Goal: Task Accomplishment & Management: Manage account settings

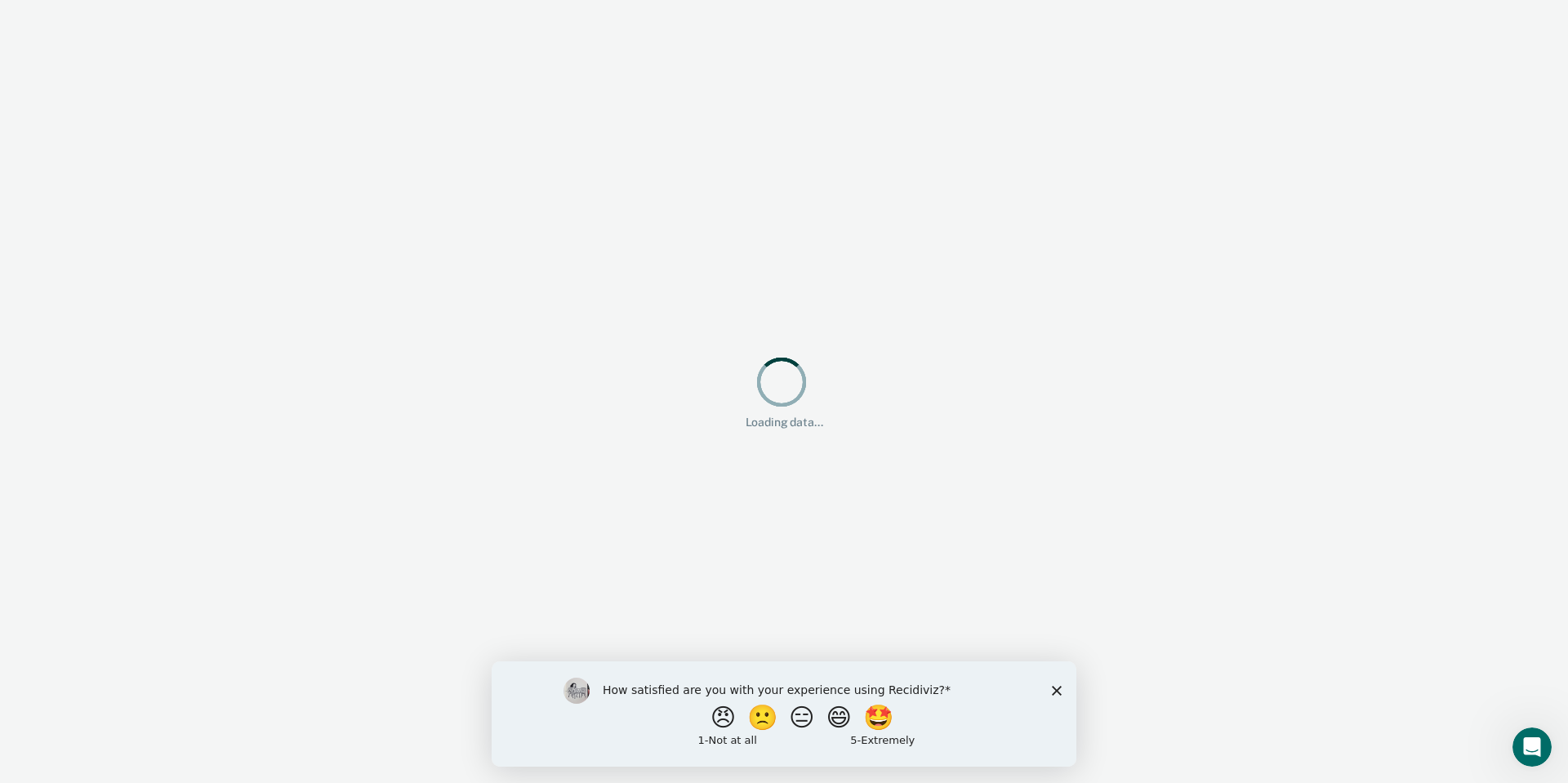
click at [1058, 689] on polygon "Close survey" at bounding box center [1056, 689] width 10 height 10
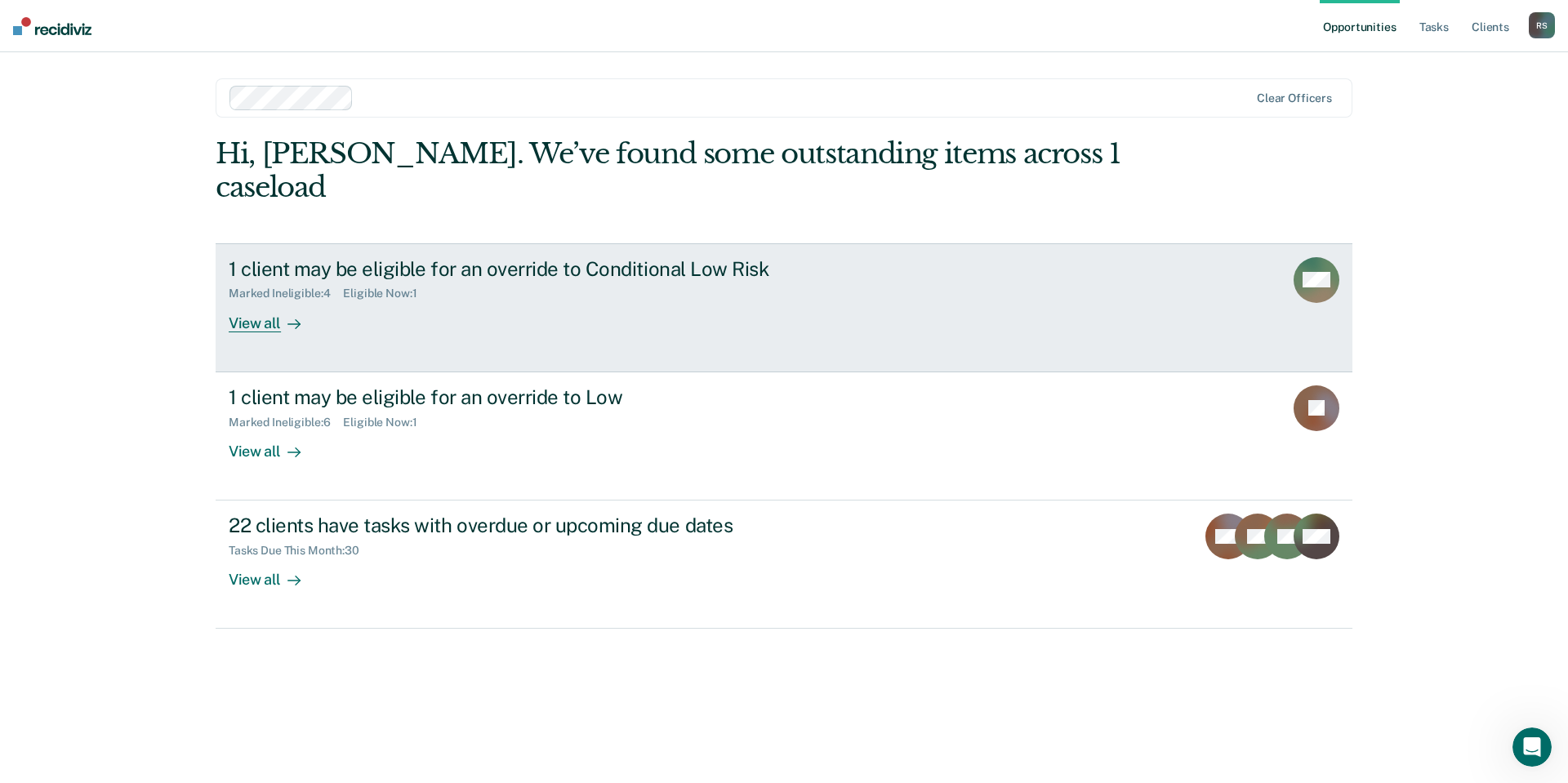
click at [746, 280] on div "Marked Ineligible : 4 Eligible Now : 1" at bounding box center [516, 289] width 573 height 20
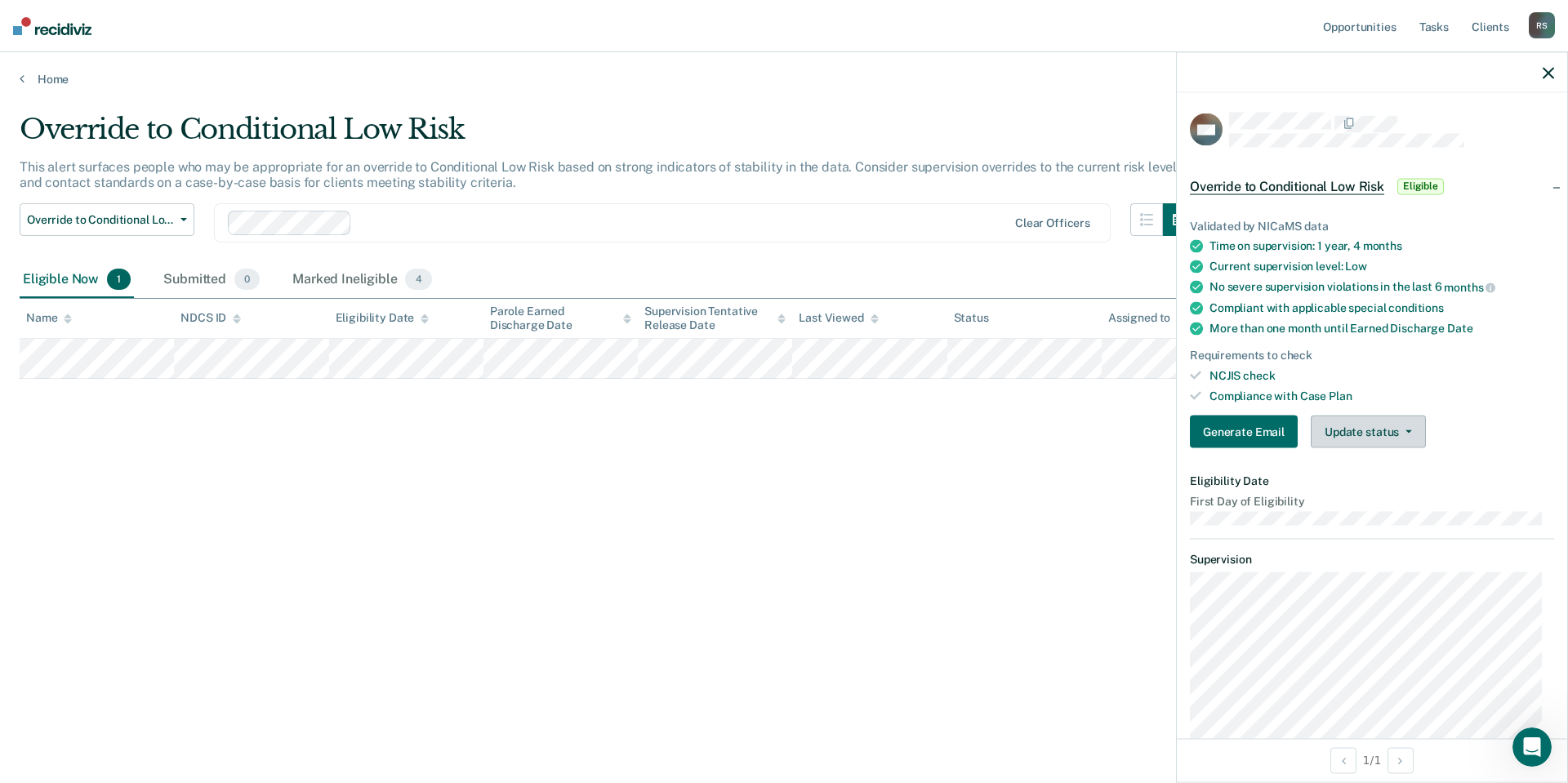
click at [1405, 430] on icon "button" at bounding box center [1408, 432] width 6 height 3
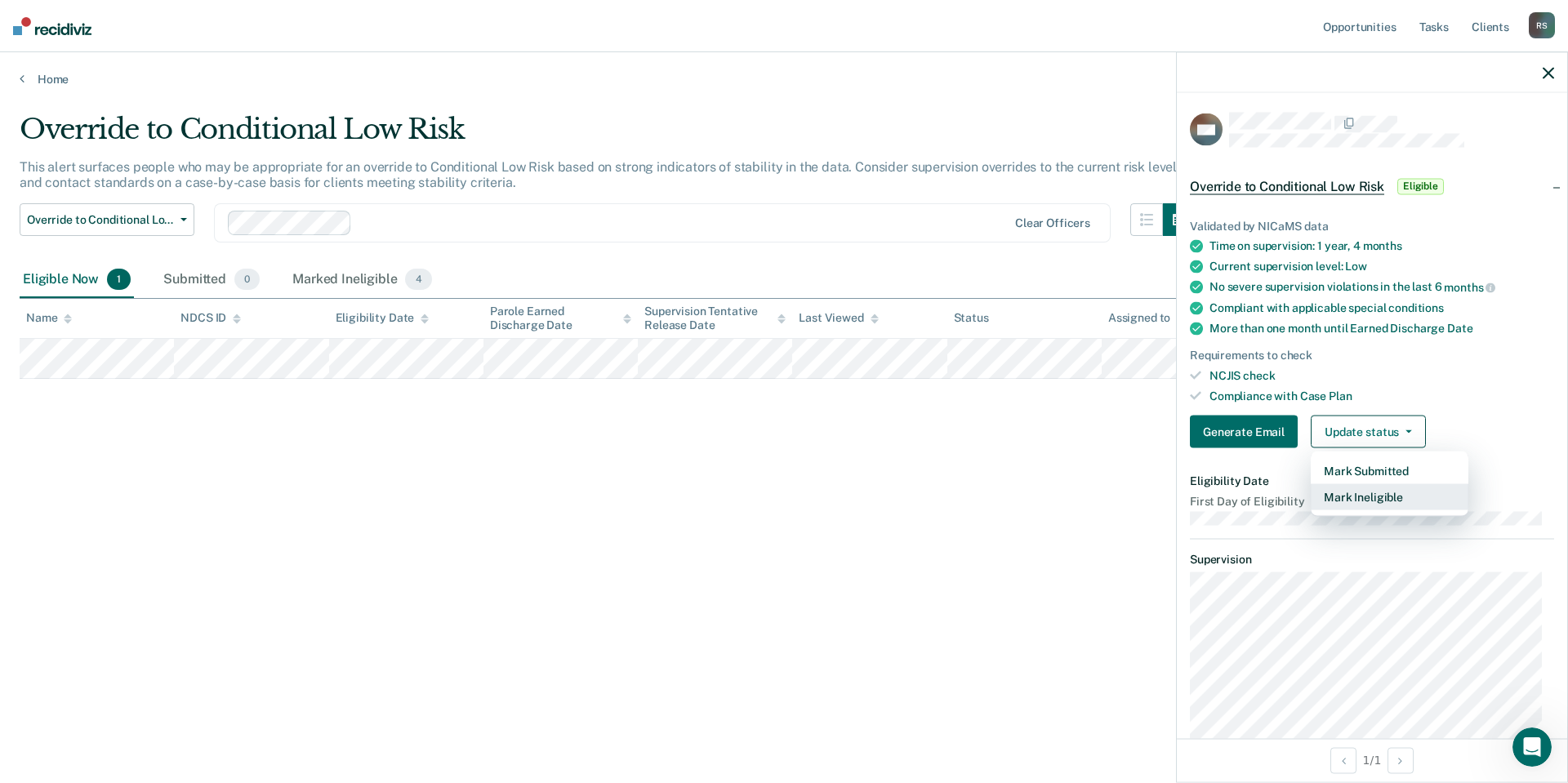
click at [1386, 502] on button "Mark Ineligible" at bounding box center [1390, 497] width 157 height 26
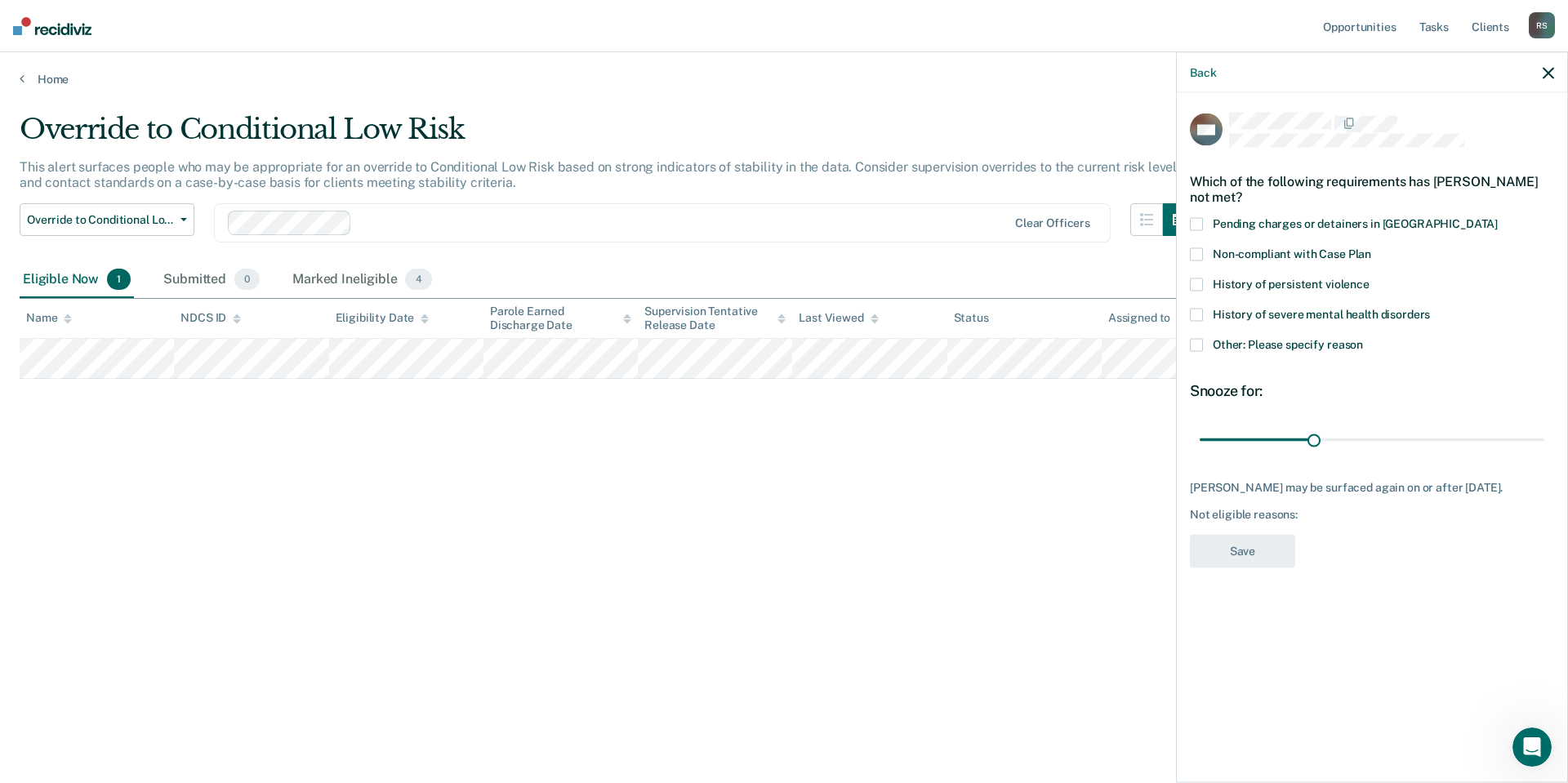
click at [1237, 348] on span "Other: Please specify reason" at bounding box center [1287, 343] width 150 height 13
click at [1363, 338] on input "Other: Please specify reason" at bounding box center [1363, 338] width 0 height 0
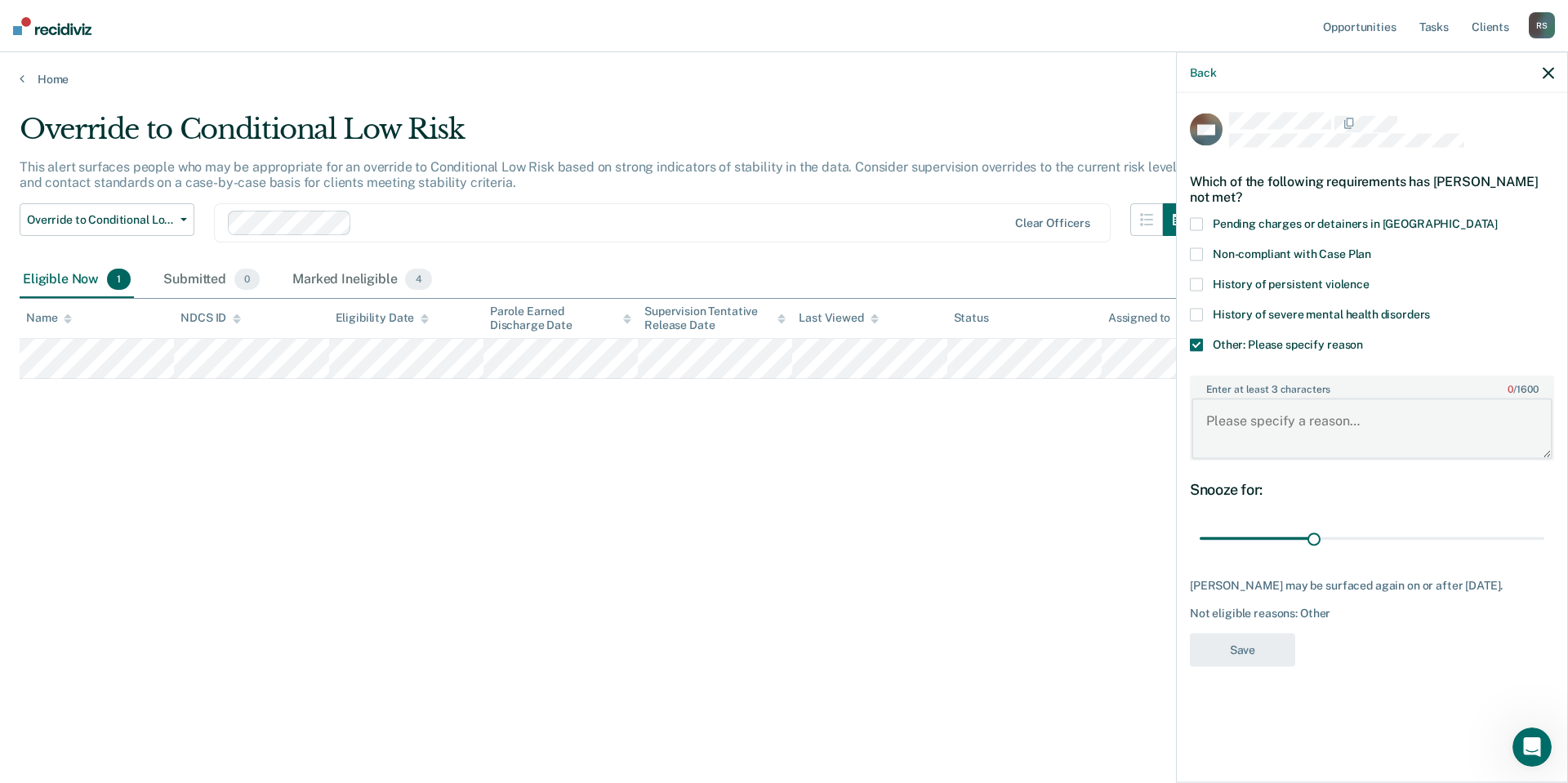
click at [1262, 416] on textarea "Enter at least 3 characters 0 / 1600" at bounding box center [1371, 428] width 361 height 60
type textarea "L"
type textarea "She is done in November"
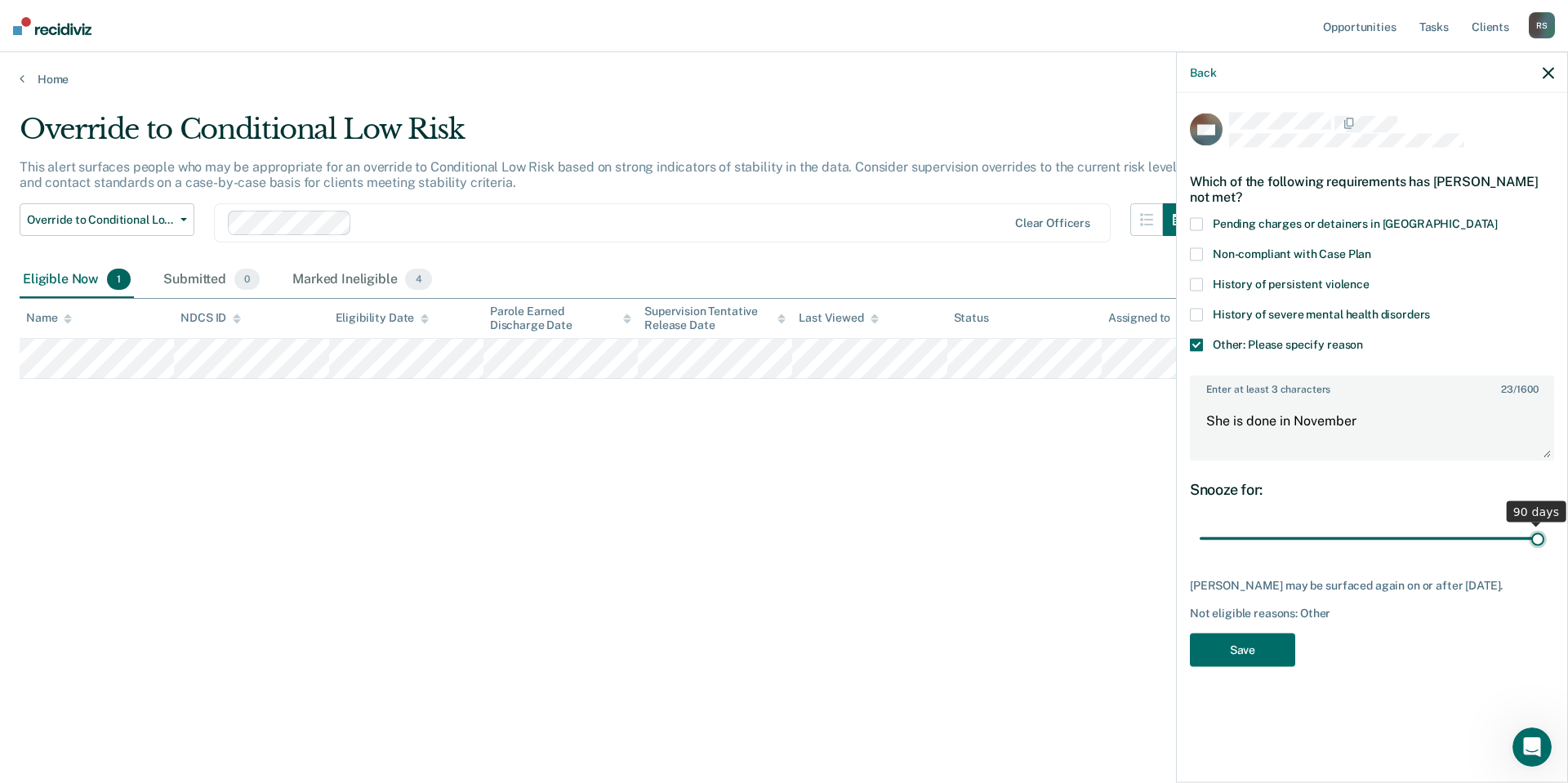
drag, startPoint x: 1308, startPoint y: 540, endPoint x: 1585, endPoint y: 528, distance: 277.3
type input "90"
click at [1544, 528] on input "range" at bounding box center [1372, 538] width 344 height 29
click at [1263, 659] on button "Save" at bounding box center [1242, 649] width 106 height 33
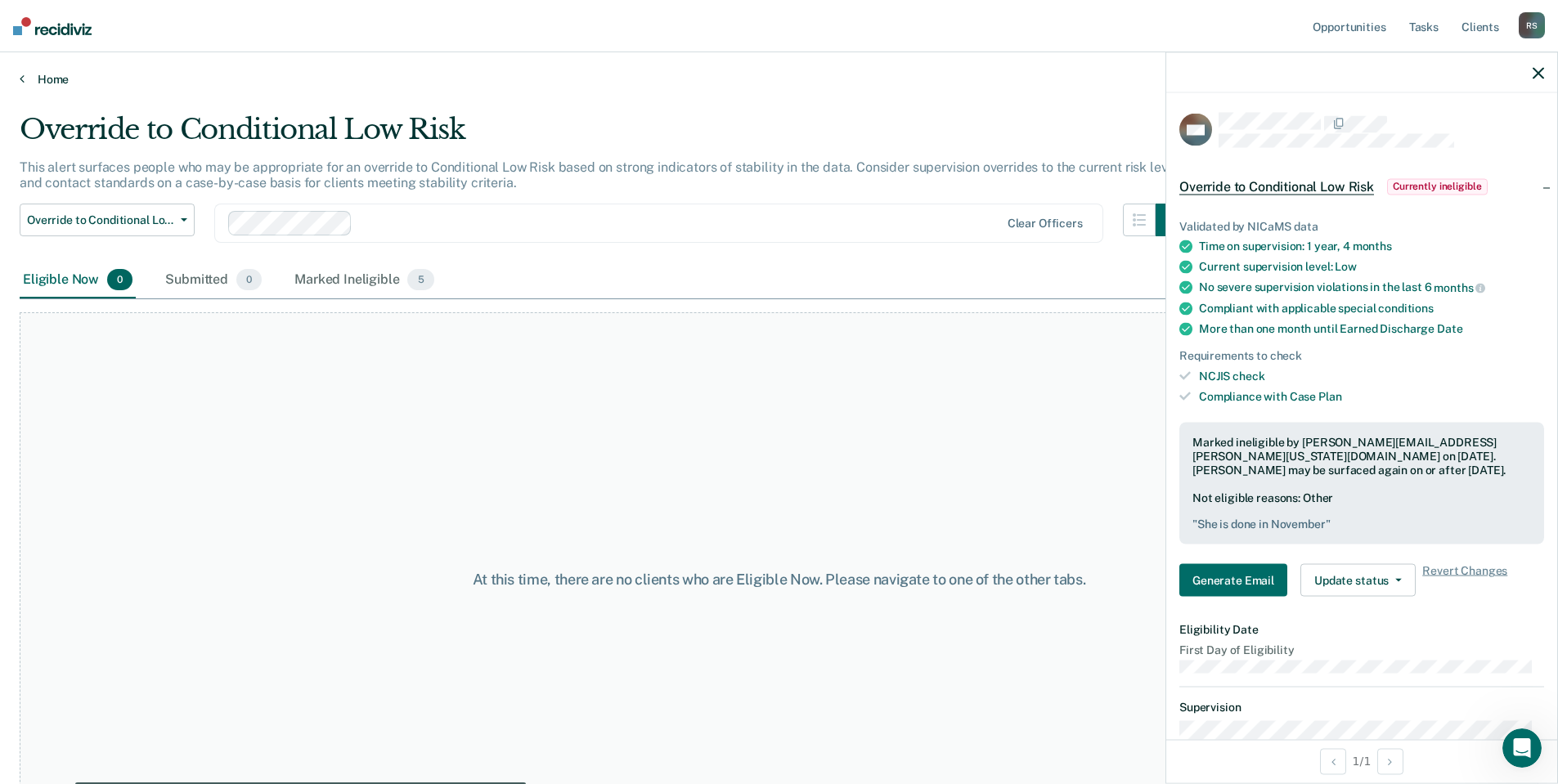
click at [41, 83] on link "Home" at bounding box center [778, 79] width 1519 height 15
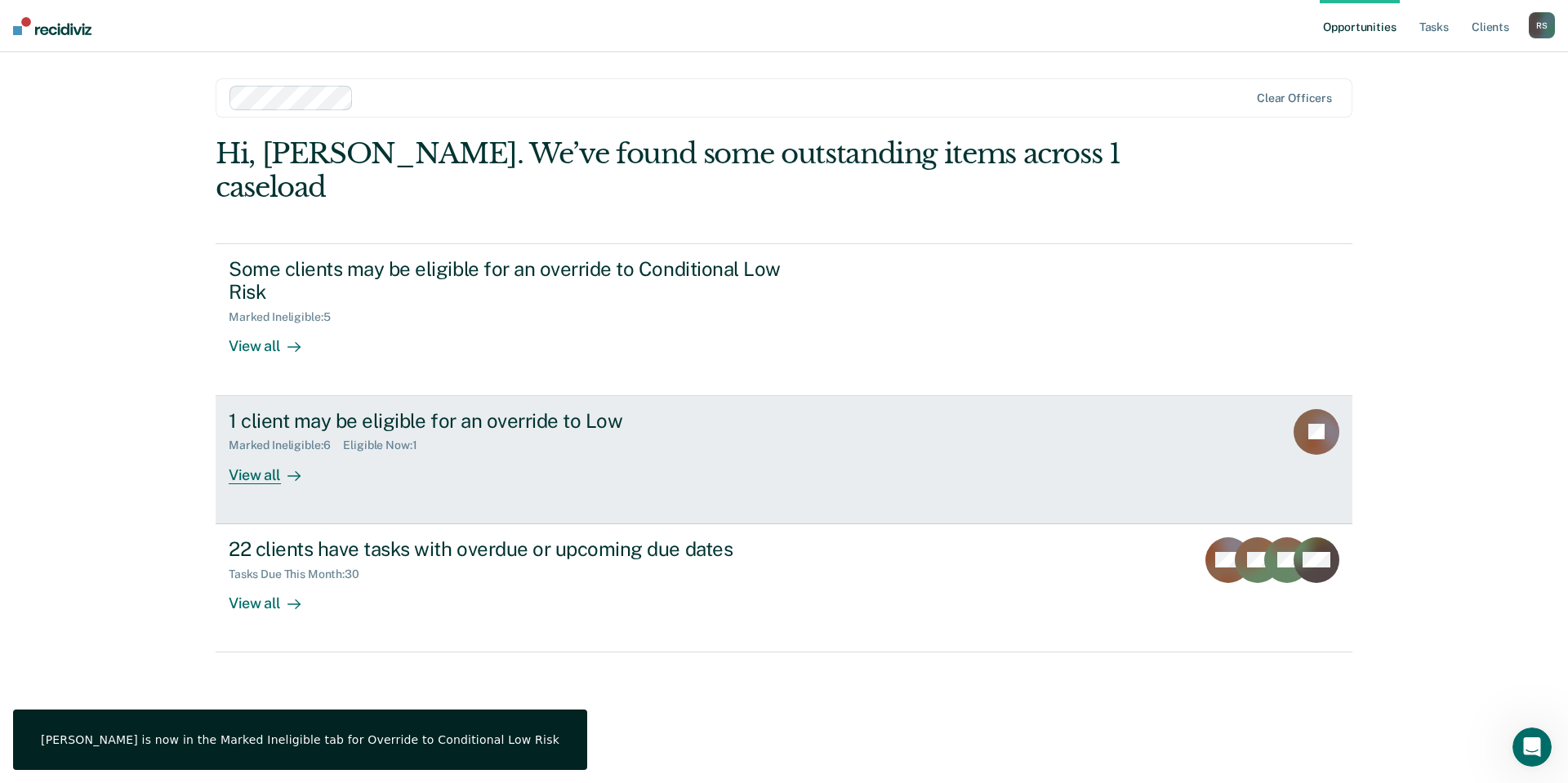
click at [888, 398] on link "1 client may be eligible for an override to Low Marked Ineligible : 6 Eligible …" at bounding box center [784, 460] width 1137 height 128
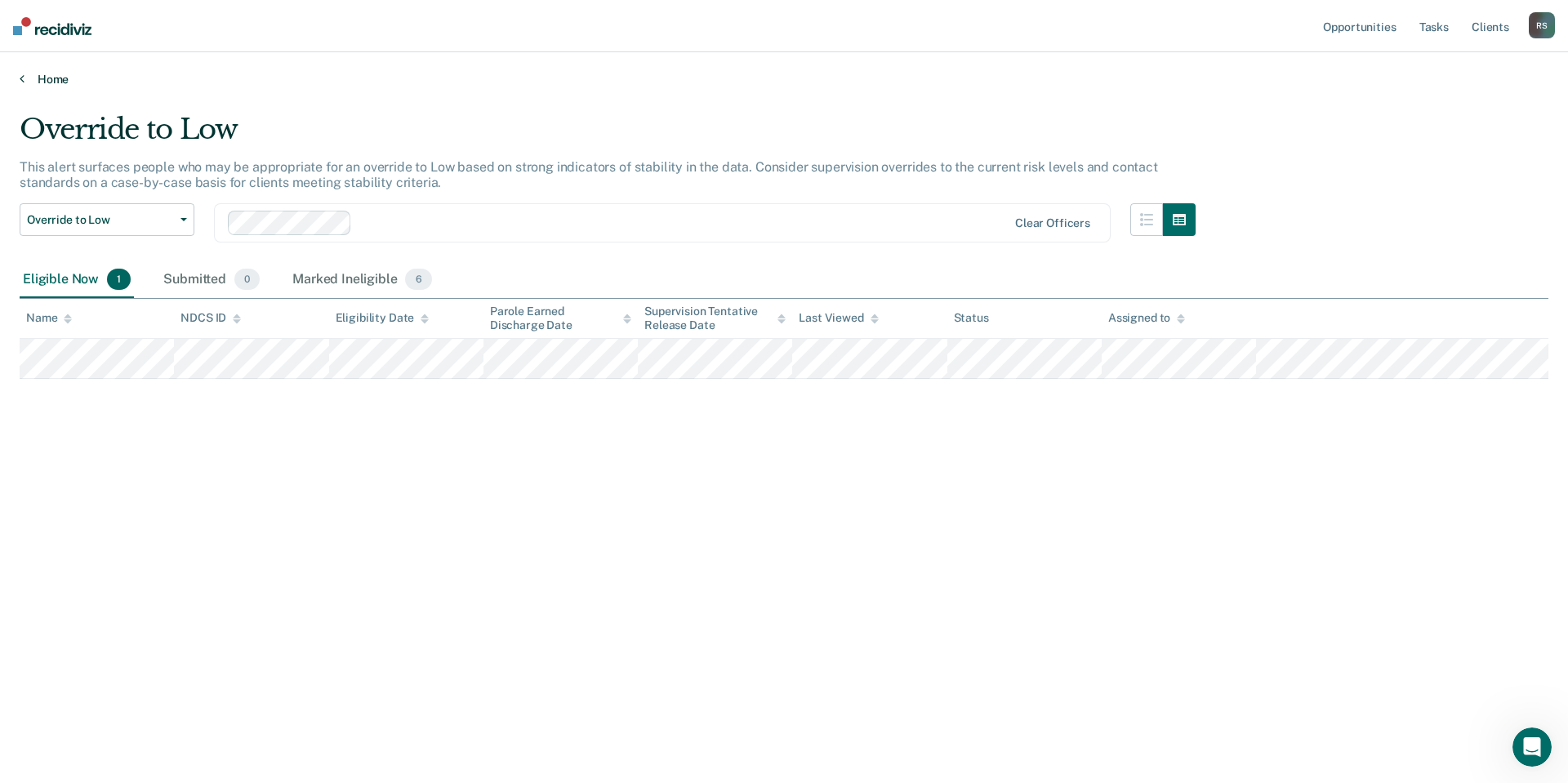
click at [31, 85] on link "Home" at bounding box center [783, 79] width 1529 height 15
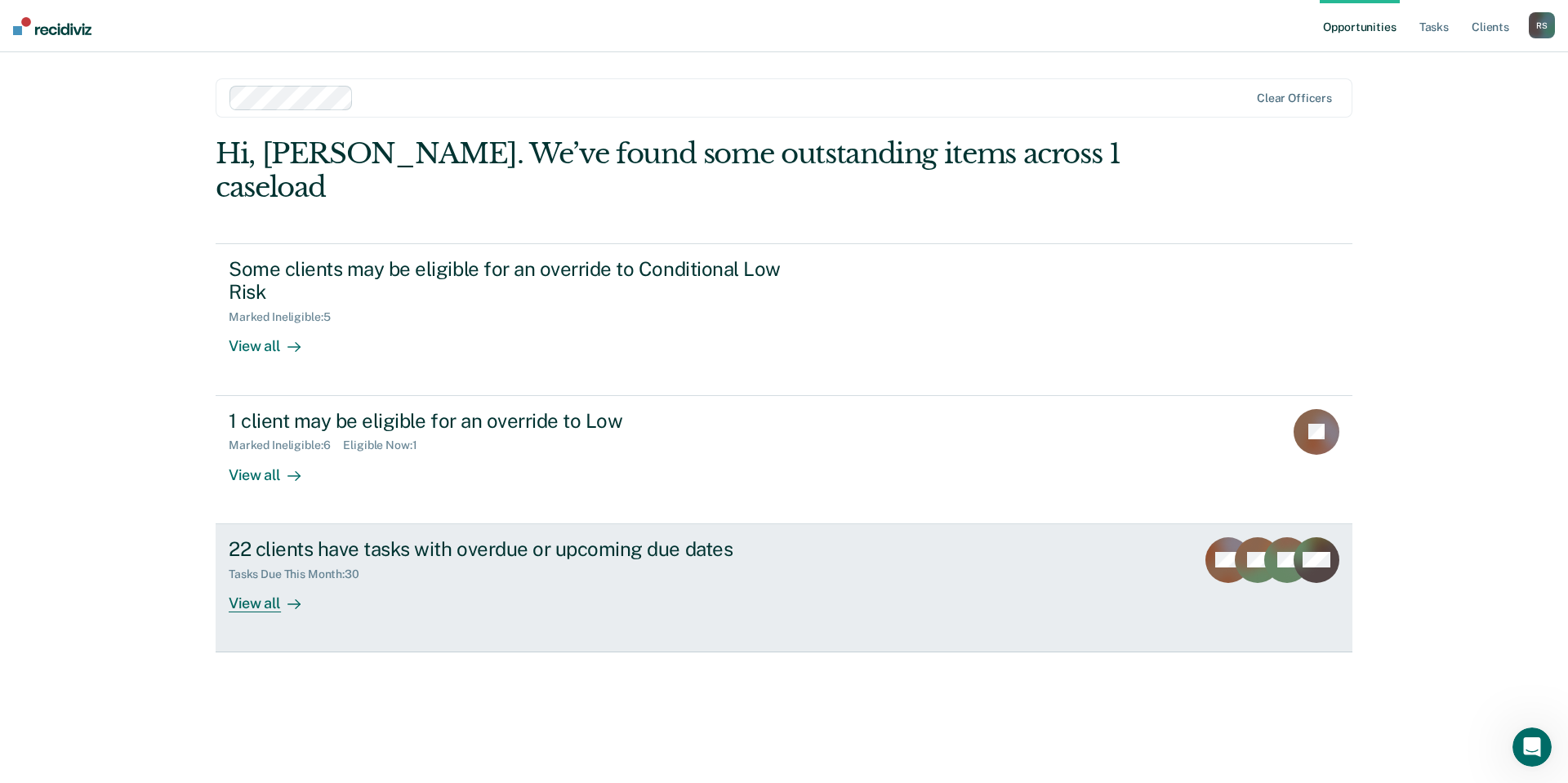
click at [789, 561] on div "Tasks Due This Month : 30" at bounding box center [516, 571] width 573 height 20
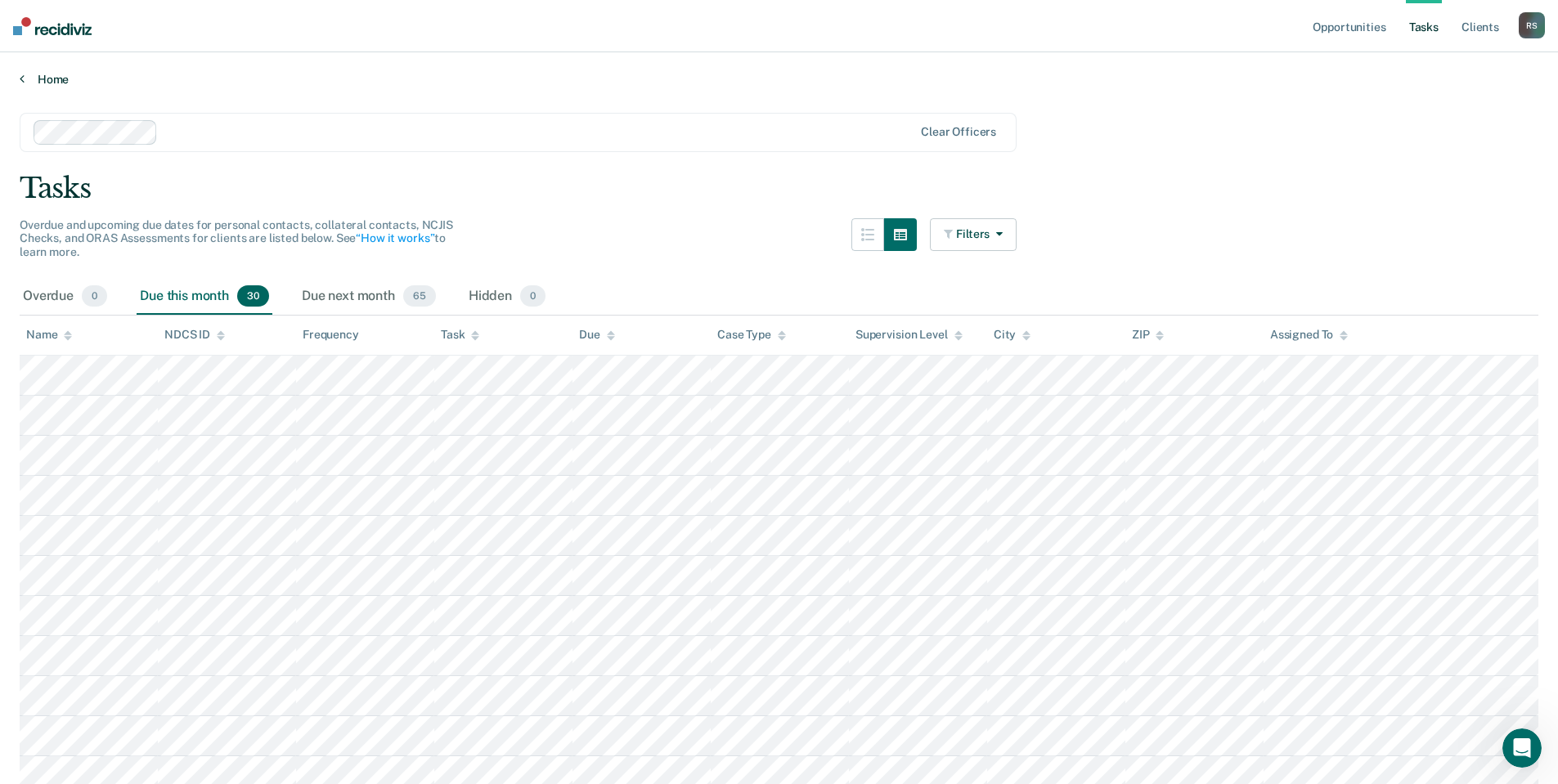
click at [29, 80] on link "Home" at bounding box center [778, 79] width 1519 height 15
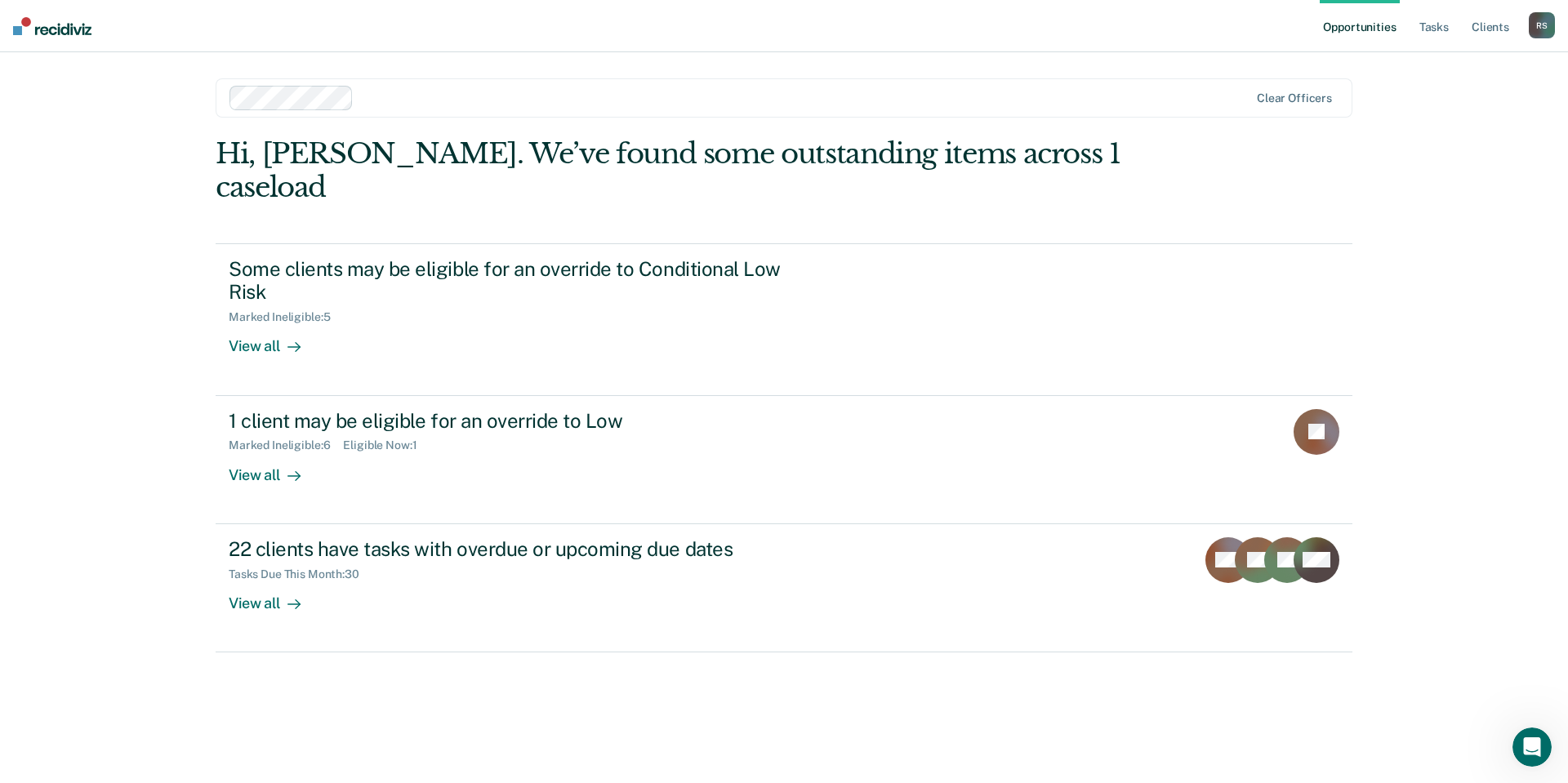
click at [1013, 719] on div "Hi, [PERSON_NAME]. We’ve found some outstanding items across 1 caseload Some cl…" at bounding box center [784, 437] width 1137 height 600
